Goal: Information Seeking & Learning: Learn about a topic

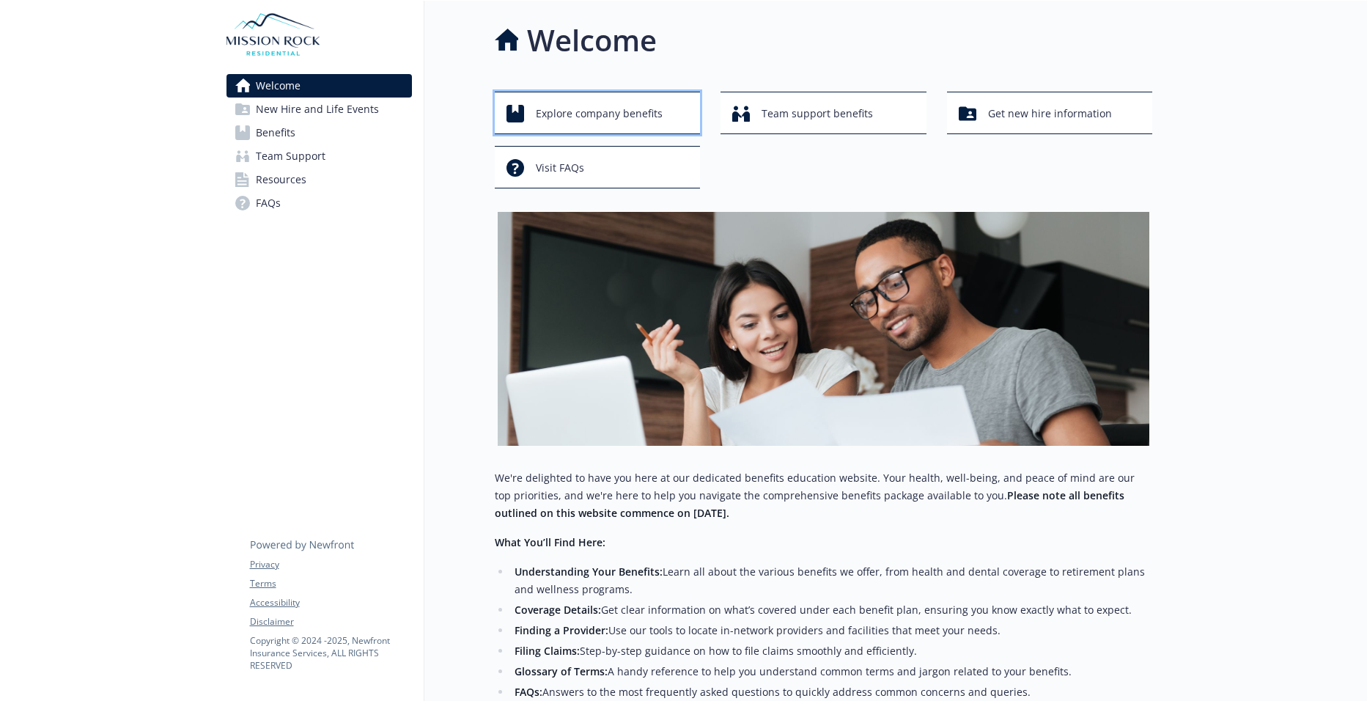
click at [602, 113] on span "Explore company benefits" at bounding box center [599, 114] width 127 height 28
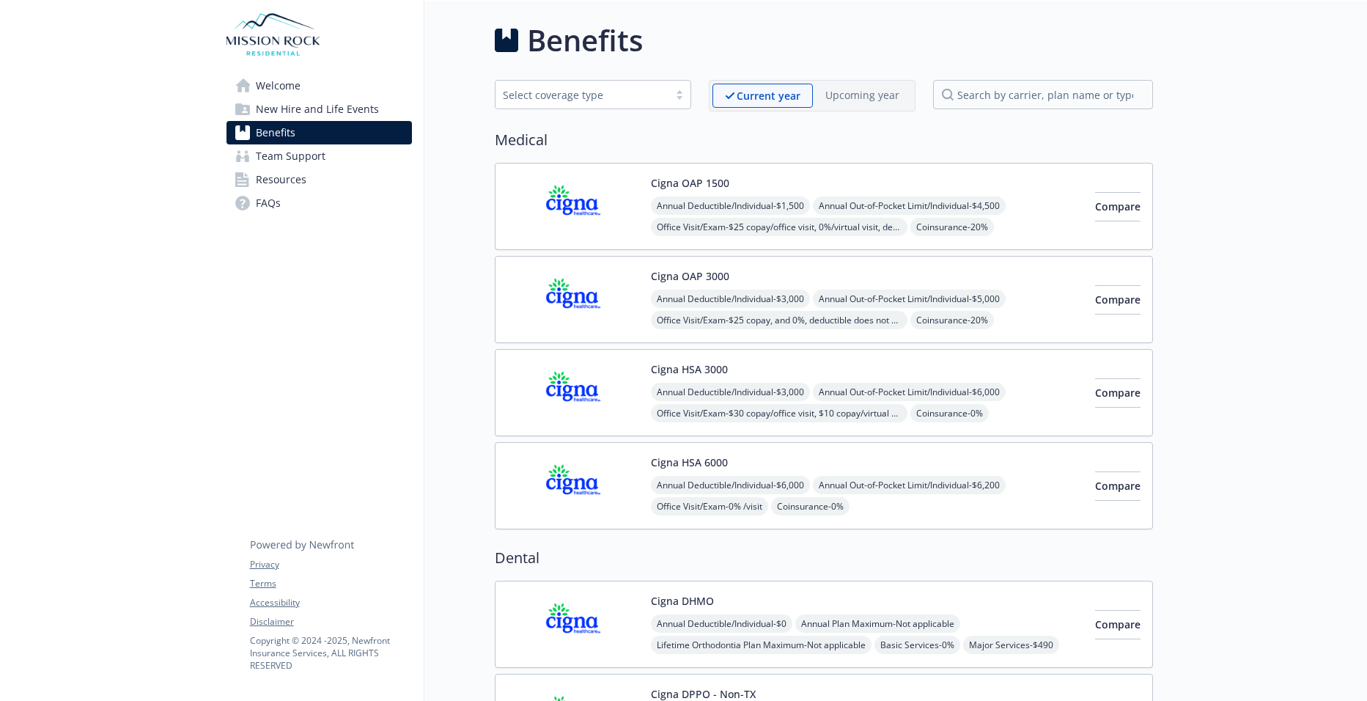
click at [373, 130] on link "Benefits" at bounding box center [318, 132] width 185 height 23
click at [271, 86] on span "Welcome" at bounding box center [278, 85] width 45 height 23
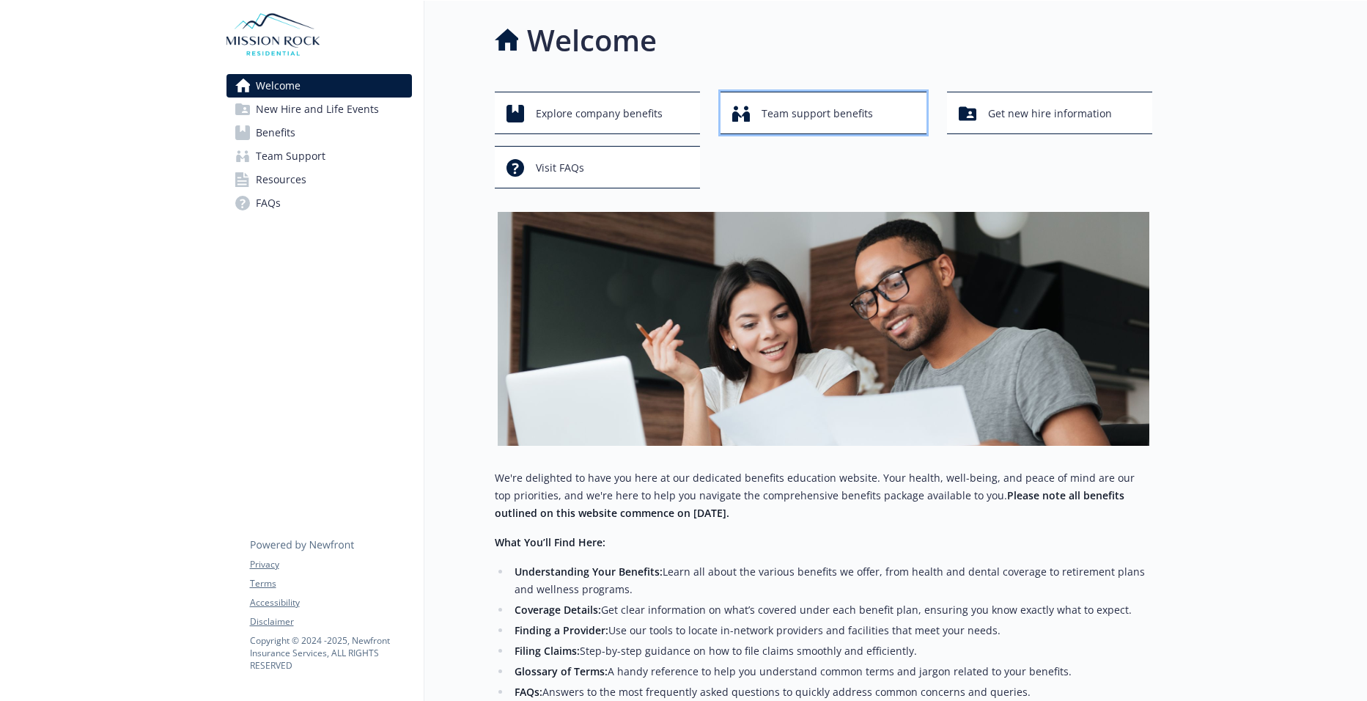
click at [753, 114] on div "Team support benefits" at bounding box center [825, 114] width 187 height 28
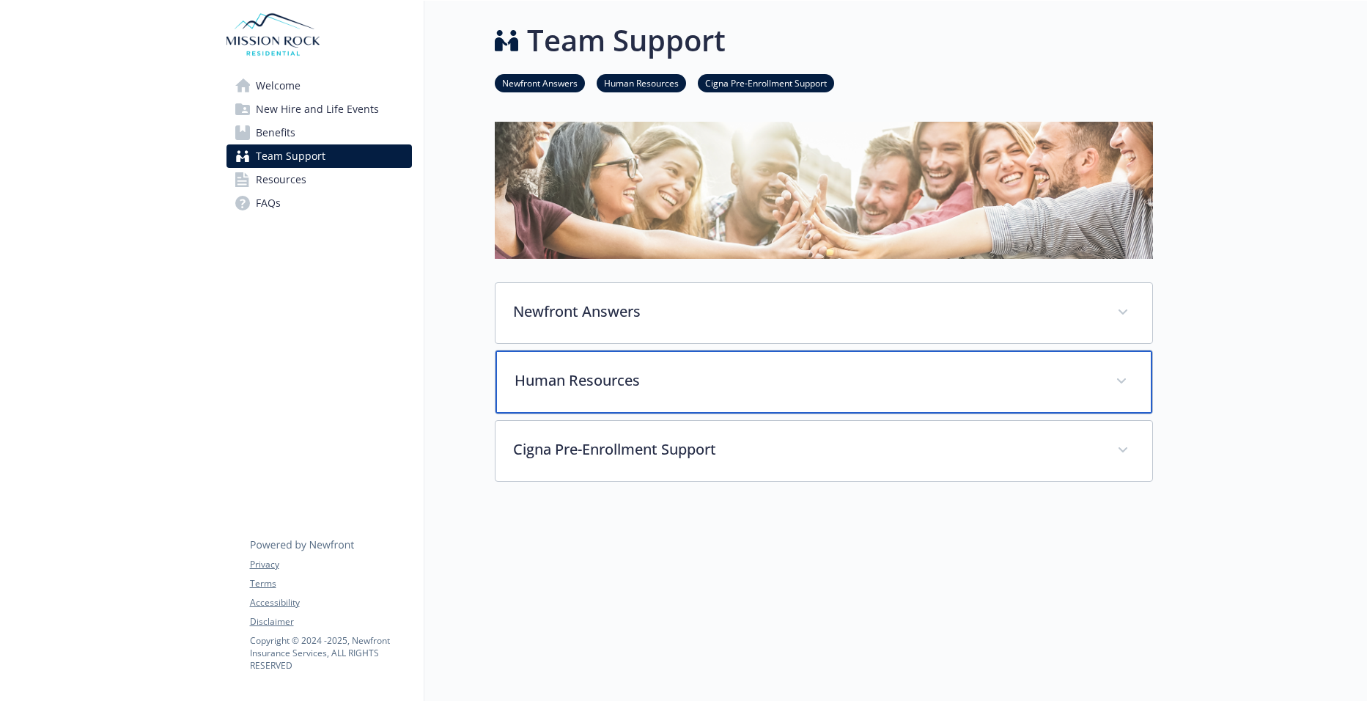
click at [731, 365] on div "Human Resources" at bounding box center [823, 381] width 657 height 63
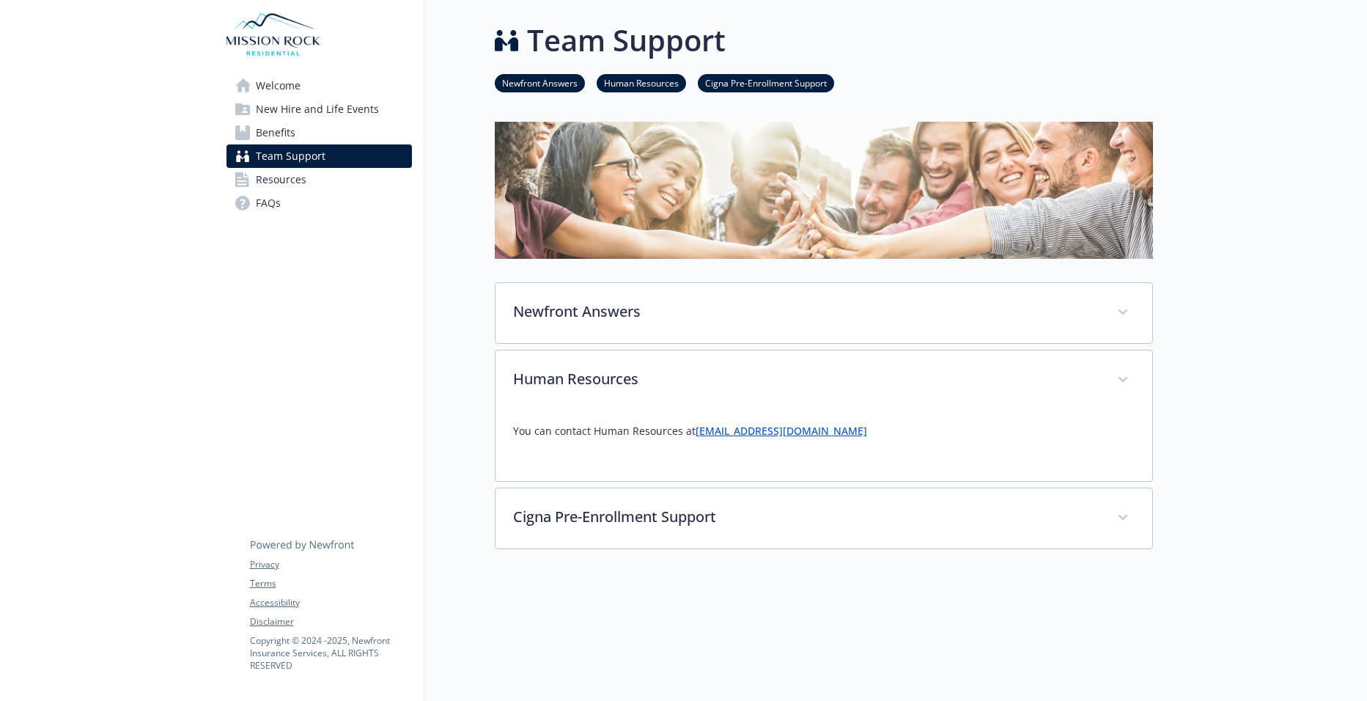
click at [326, 117] on span "New Hire and Life Events" at bounding box center [317, 108] width 123 height 23
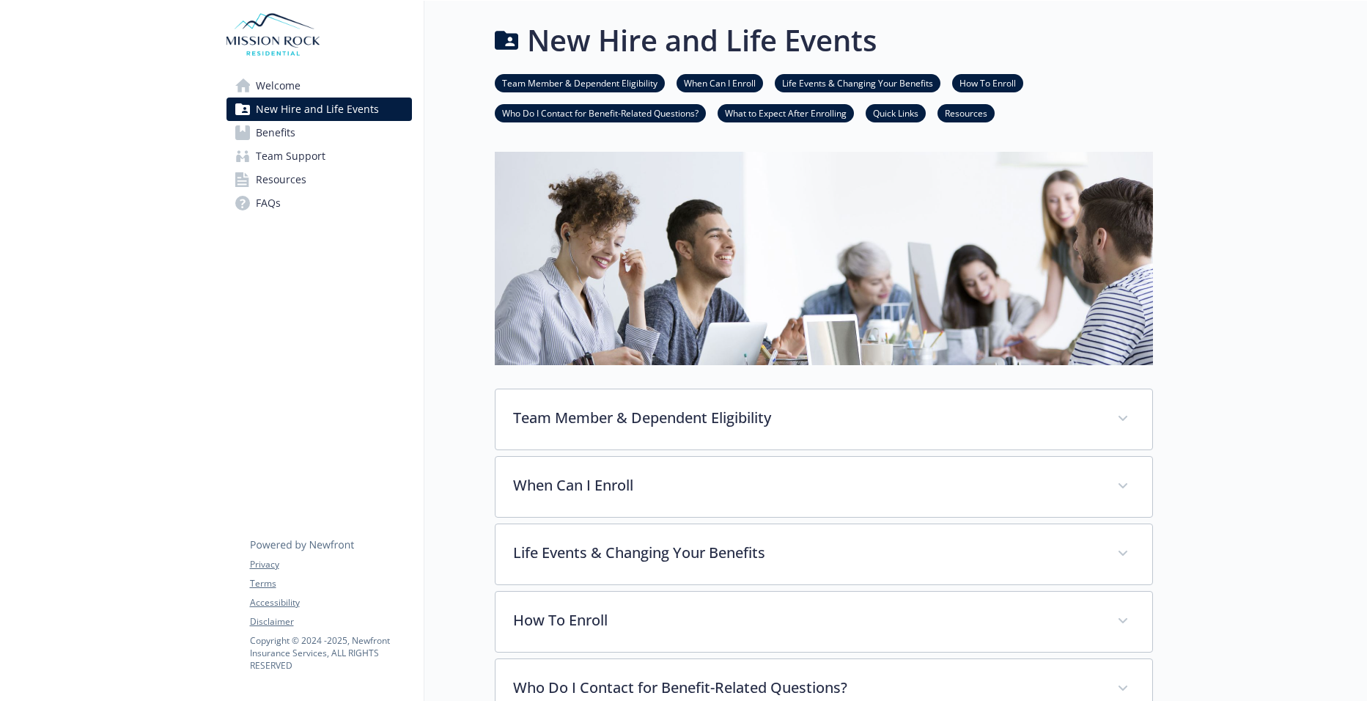
click at [290, 130] on span "Benefits" at bounding box center [276, 132] width 40 height 23
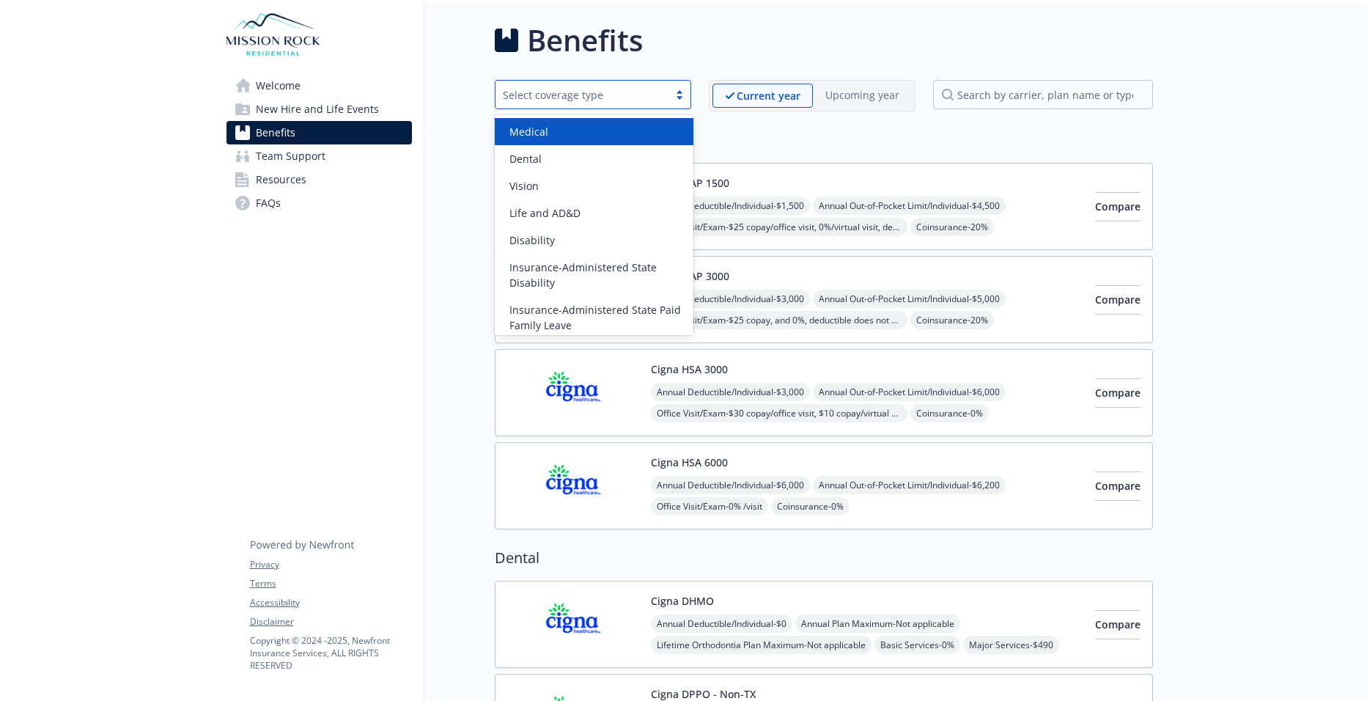
click at [640, 93] on div "Select coverage type" at bounding box center [582, 94] width 158 height 15
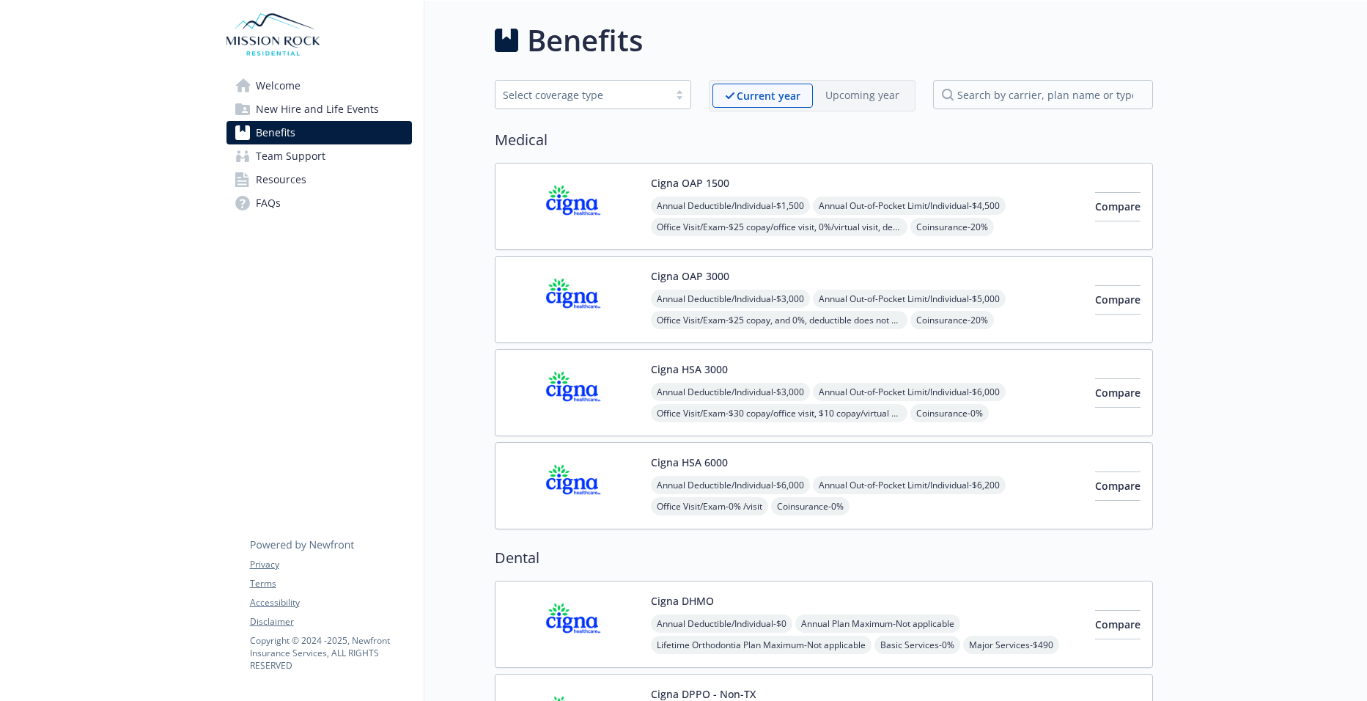
click at [653, 61] on div "Benefits" at bounding box center [824, 40] width 658 height 44
drag, startPoint x: 662, startPoint y: 81, endPoint x: 829, endPoint y: 29, distance: 174.5
click at [829, 29] on div "Benefits" at bounding box center [824, 40] width 658 height 44
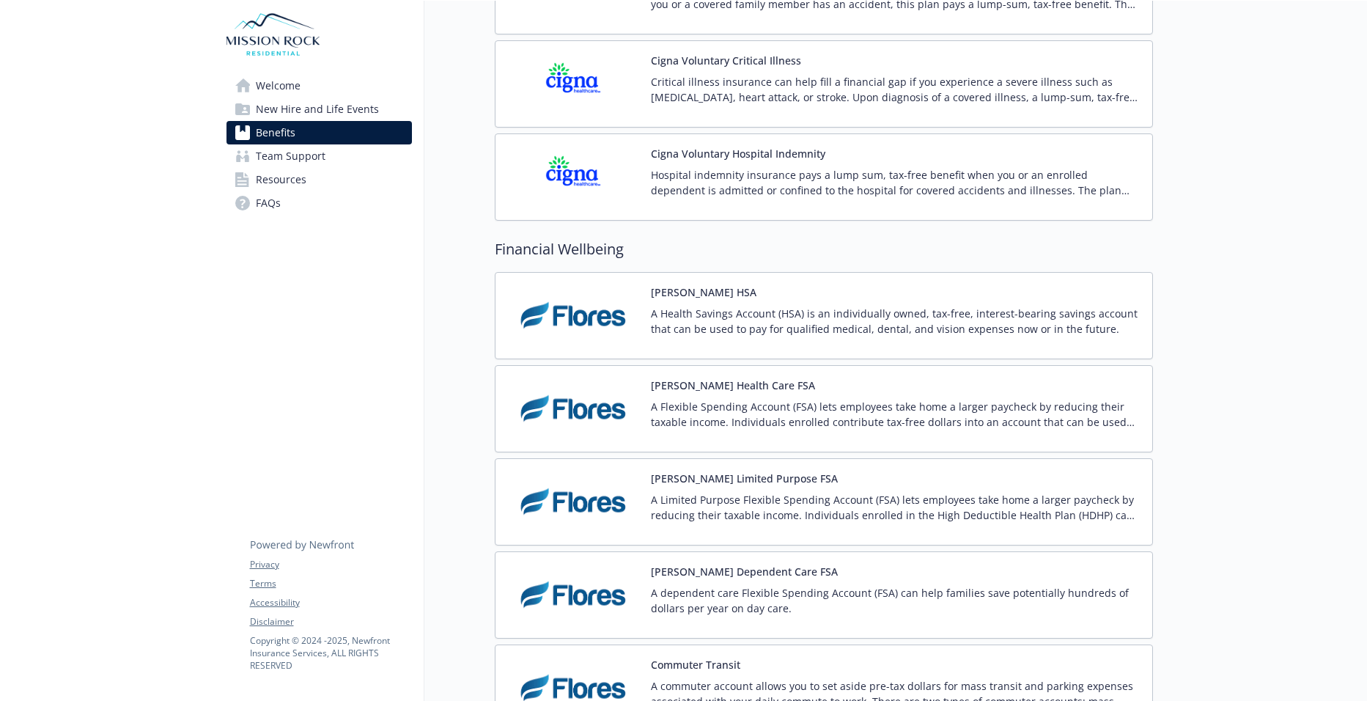
scroll to position [1979, 0]
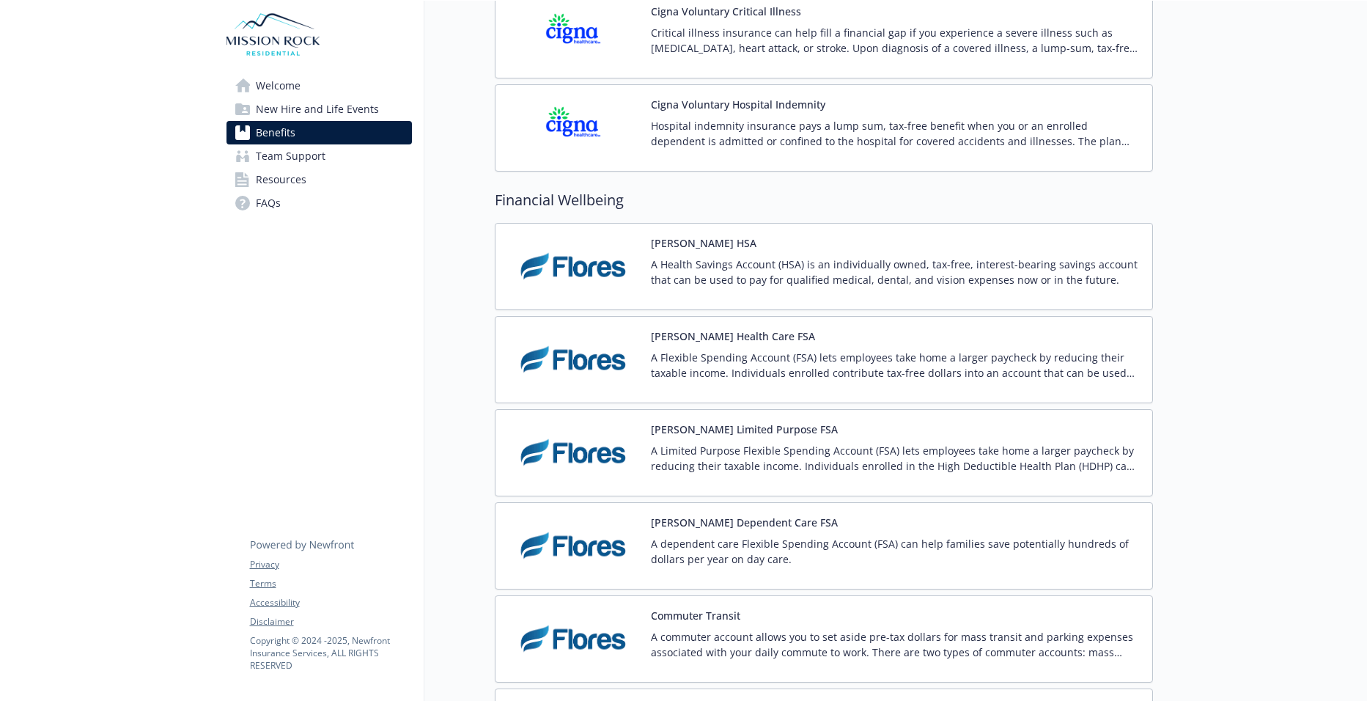
click at [276, 157] on span "Team Support" at bounding box center [291, 155] width 70 height 23
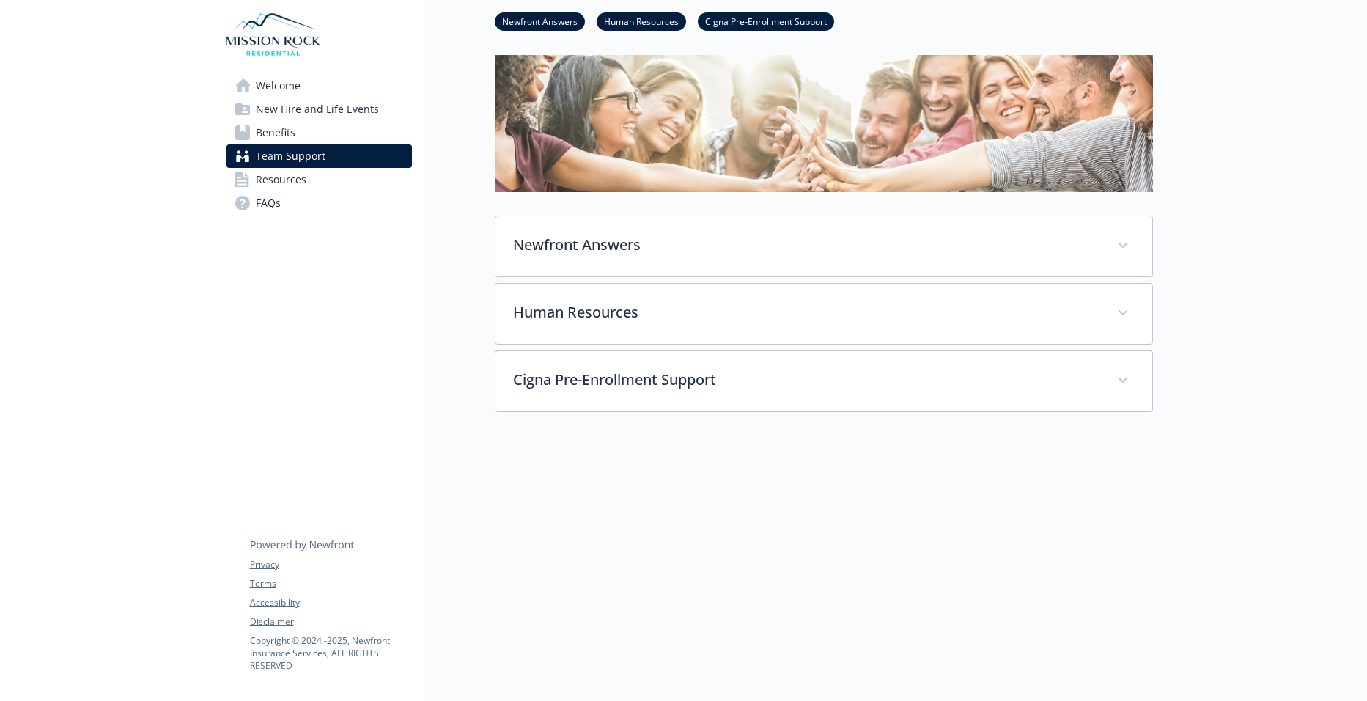
click at [327, 174] on link "Resources" at bounding box center [318, 179] width 185 height 23
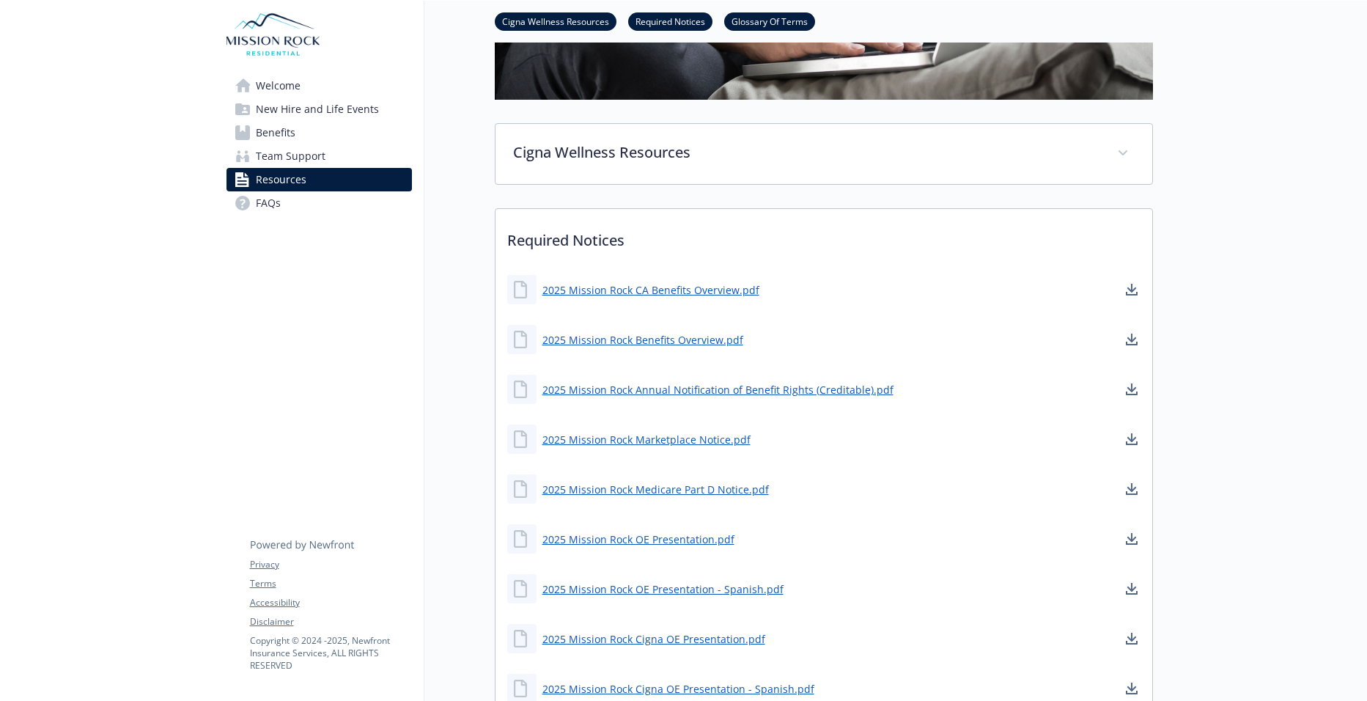
scroll to position [371, 0]
